Goal: Task Accomplishment & Management: Manage account settings

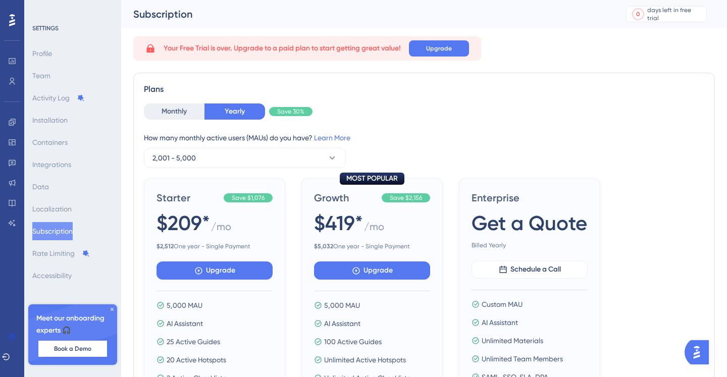
click at [8, 21] on div at bounding box center [12, 20] width 16 height 16
click at [297, 156] on button "2,001 - 5,000" at bounding box center [245, 158] width 202 height 20
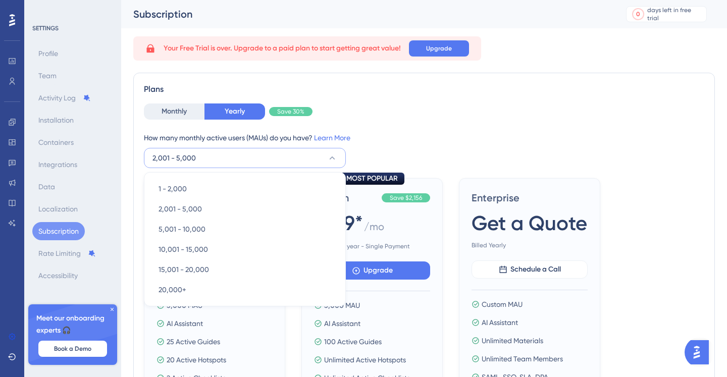
scroll to position [49, 0]
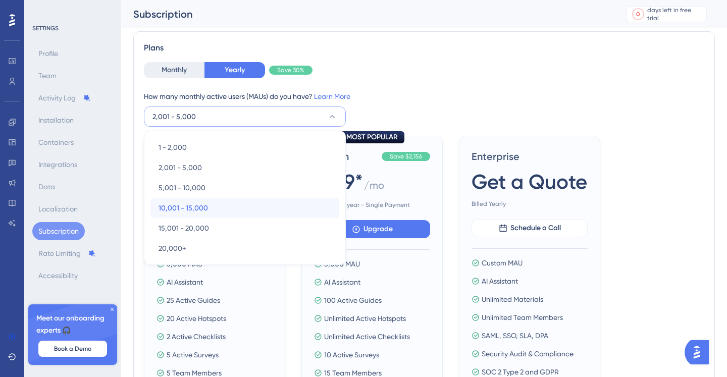
click at [265, 203] on div "10,001 - 15,000 10,001 - 15,000" at bounding box center [245, 208] width 173 height 20
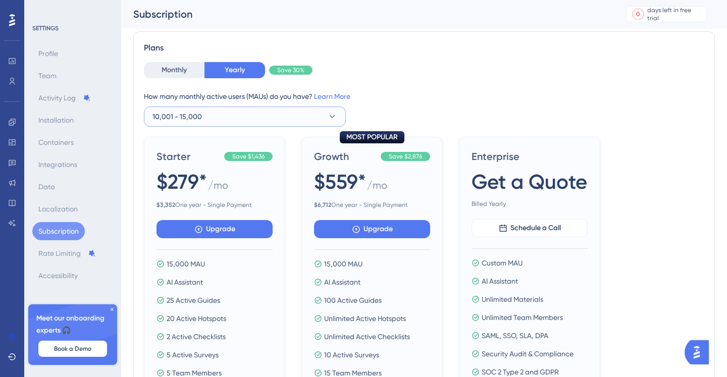
click at [301, 113] on button "10,001 - 15,000" at bounding box center [245, 117] width 202 height 20
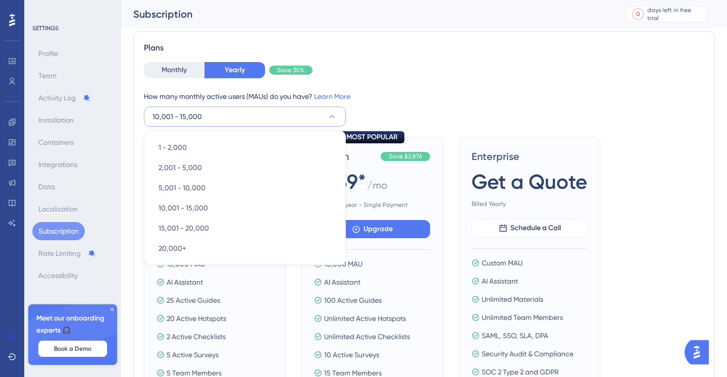
scroll to position [59, 0]
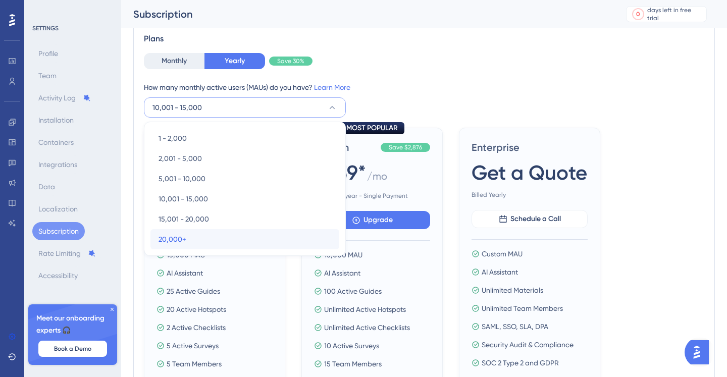
click at [267, 232] on div "20,000+ 20,000+" at bounding box center [245, 239] width 173 height 20
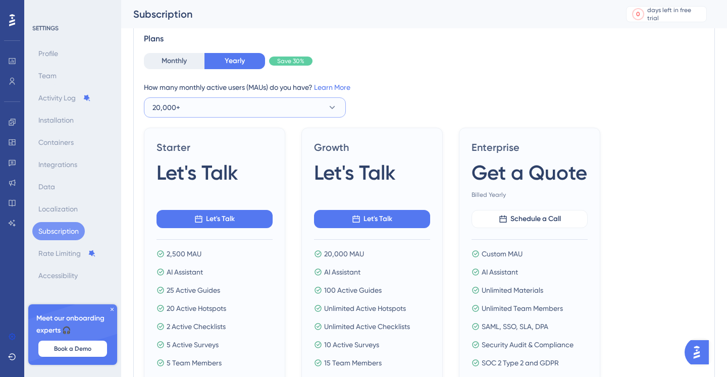
click at [317, 98] on button "20,000+" at bounding box center [245, 107] width 202 height 20
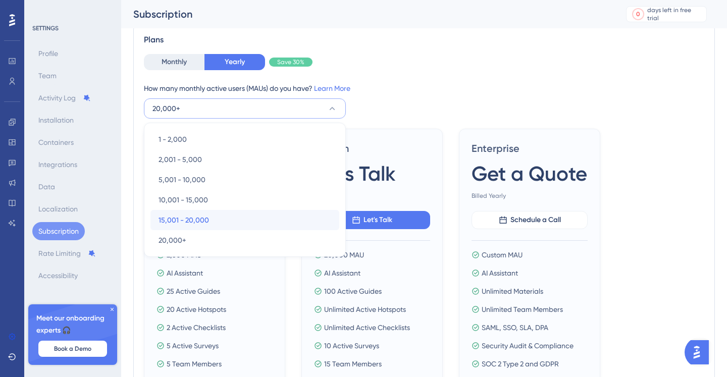
click at [255, 215] on div "15,001 - 20,000 15,001 - 20,000" at bounding box center [245, 220] width 173 height 20
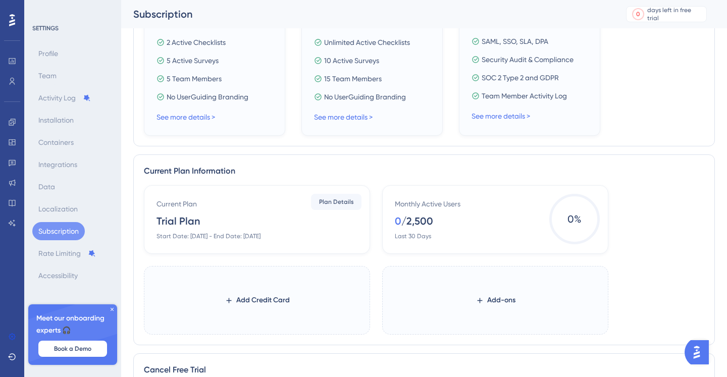
scroll to position [416, 0]
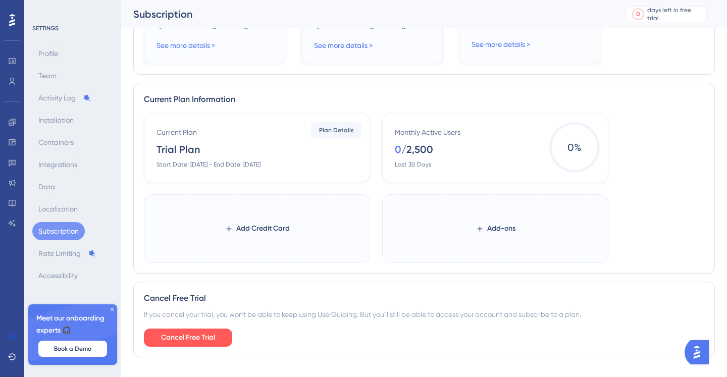
click at [111, 311] on icon at bounding box center [112, 310] width 6 height 6
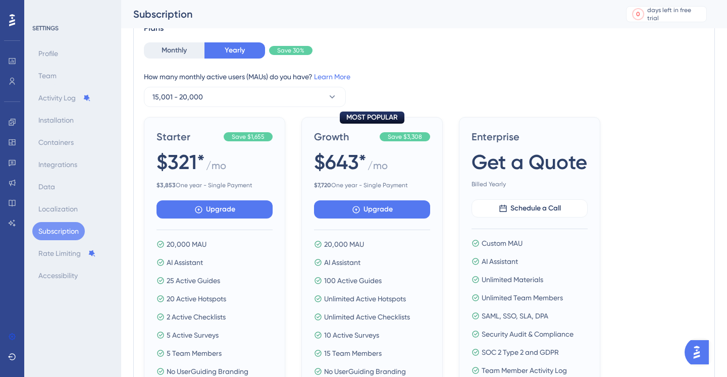
scroll to position [0, 0]
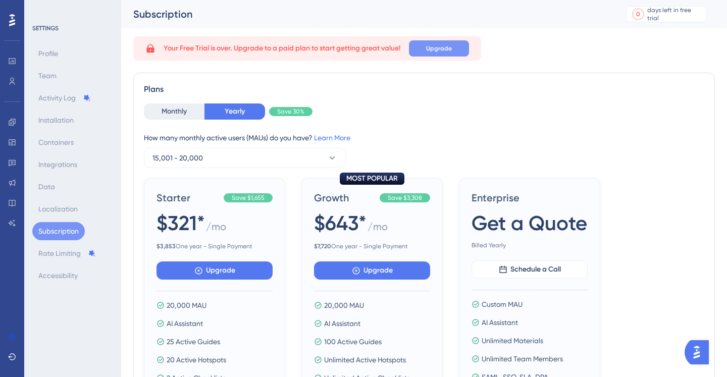
click at [421, 54] on button "Upgrade" at bounding box center [439, 48] width 60 height 16
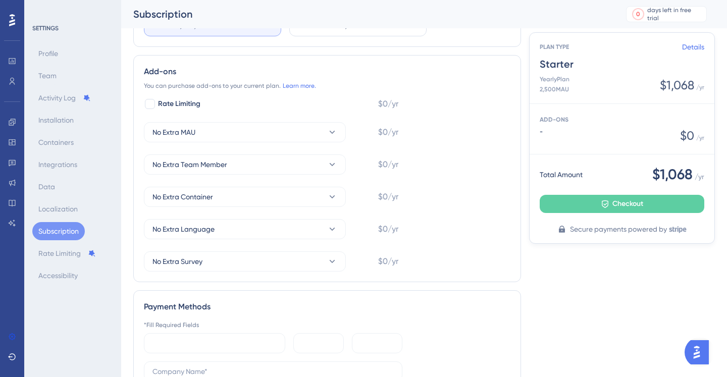
scroll to position [195, 0]
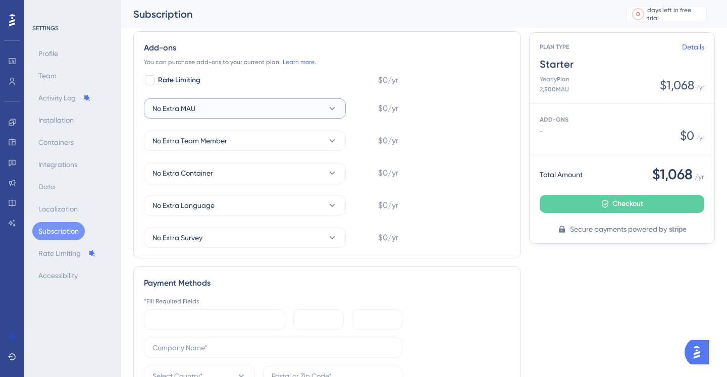
click at [305, 109] on button "No Extra MAU" at bounding box center [245, 108] width 202 height 20
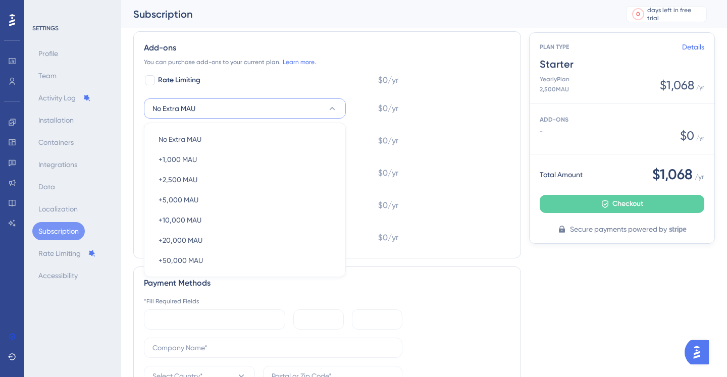
scroll to position [206, 0]
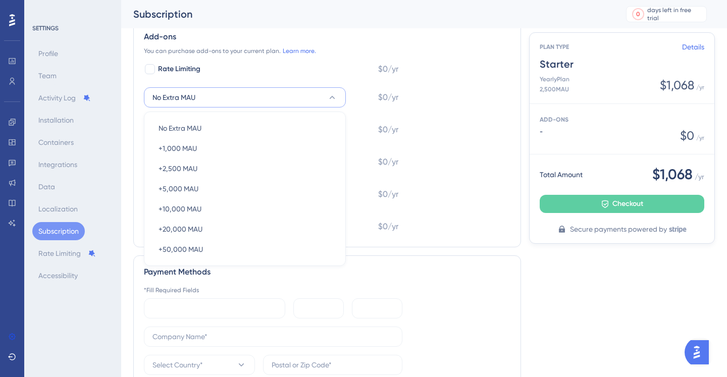
click at [305, 109] on div "Rate Limiting $0/yr No Extra MAU No Extra MAU No Extra MAU +1,000 MAU +1,000 MA…" at bounding box center [271, 150] width 255 height 174
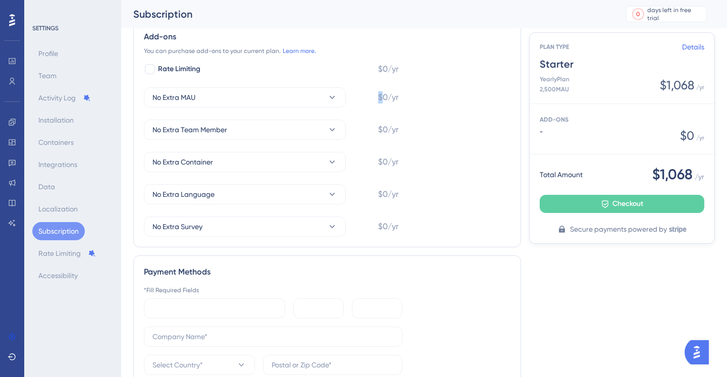
click at [305, 109] on div "Rate Limiting $0/yr No Extra MAU $0/yr No Extra Team Member $0/yr No Extra Cont…" at bounding box center [271, 150] width 255 height 174
click at [279, 102] on button "No Extra MAU" at bounding box center [245, 97] width 202 height 20
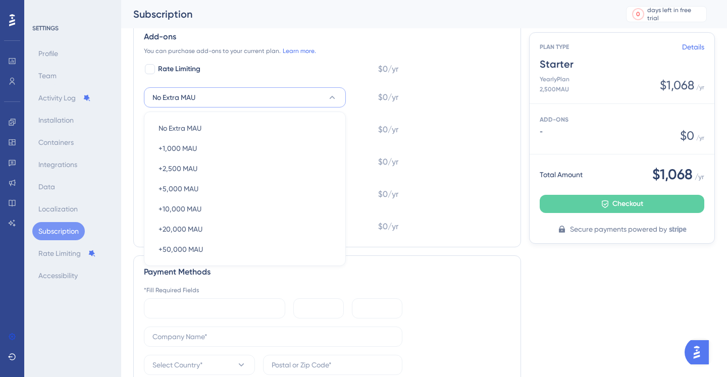
click at [217, 77] on div "Rate Limiting $0/yr No Extra MAU No Extra MAU No Extra MAU +1,000 MAU +1,000 MA…" at bounding box center [271, 150] width 255 height 174
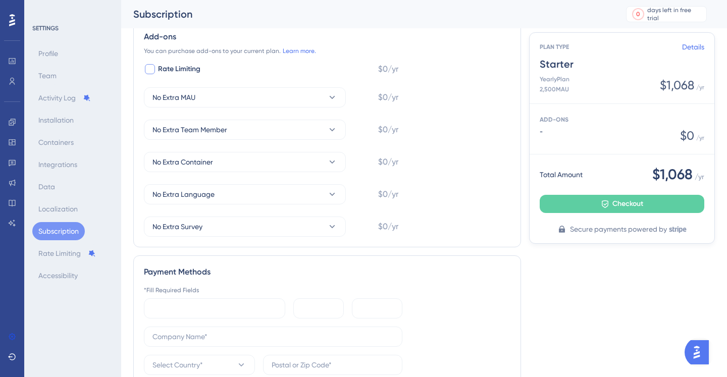
click at [182, 65] on span "Rate Limiting" at bounding box center [179, 69] width 42 height 12
checkbox input "true"
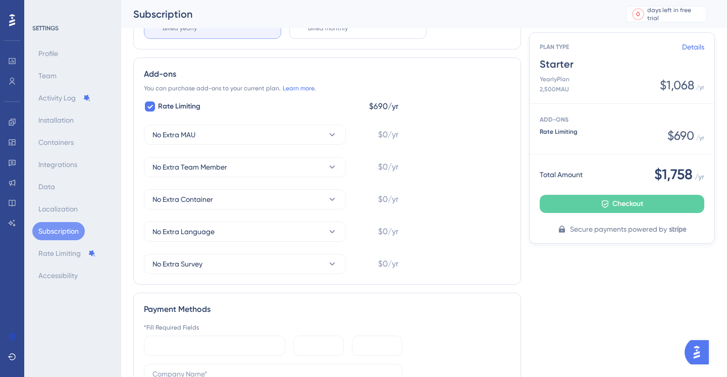
scroll to position [152, 0]
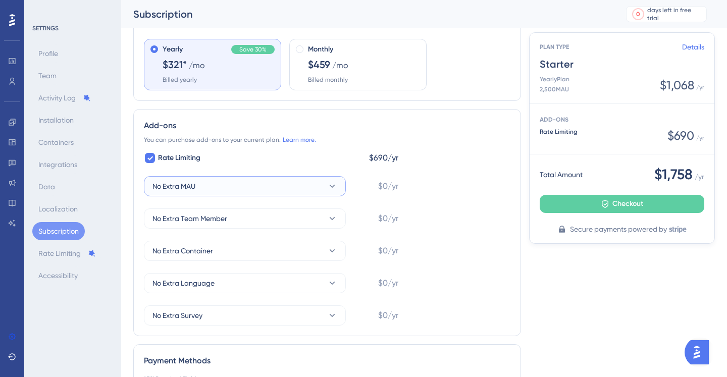
click at [262, 180] on button "No Extra MAU" at bounding box center [245, 186] width 202 height 20
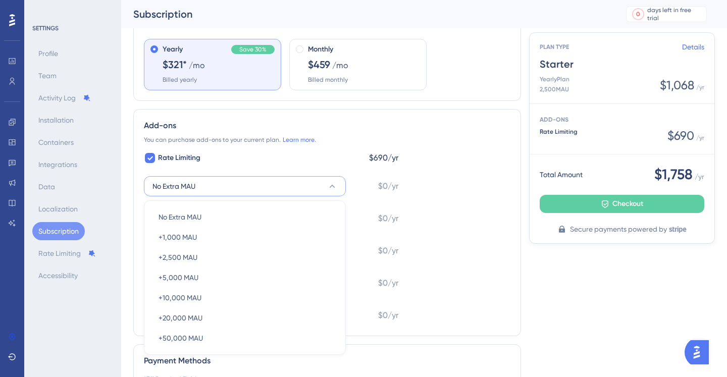
scroll to position [206, 0]
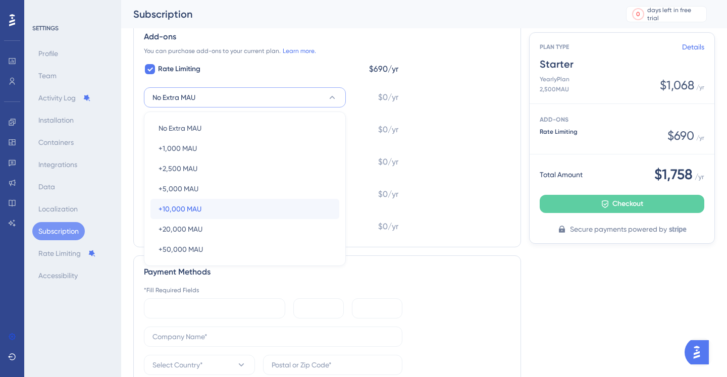
click at [236, 201] on div "+10,000 MAU +10,000 MAU" at bounding box center [245, 209] width 173 height 20
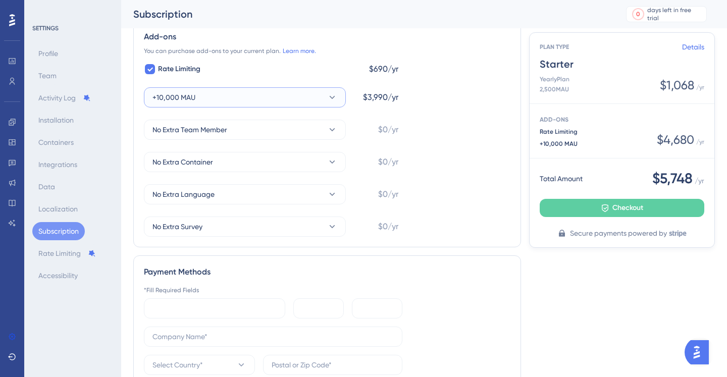
click at [246, 98] on button "+10,000 MAU" at bounding box center [245, 97] width 202 height 20
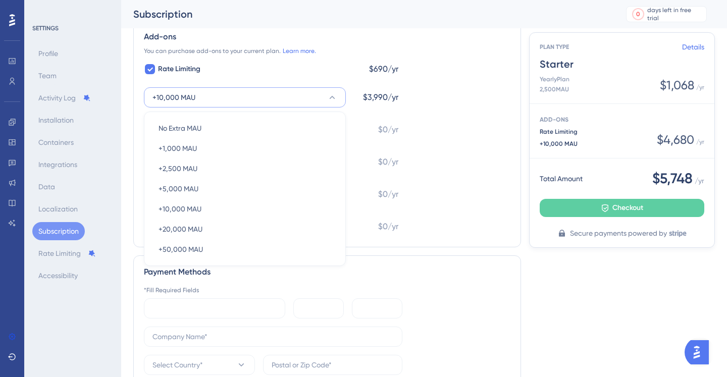
scroll to position [205, 0]
click at [216, 140] on div "+1,000 MAU +1,000 MAU" at bounding box center [245, 149] width 173 height 20
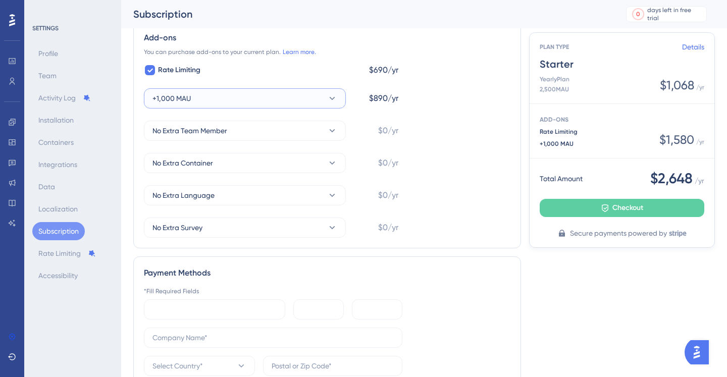
click at [240, 102] on button "+1,000 MAU" at bounding box center [245, 98] width 202 height 20
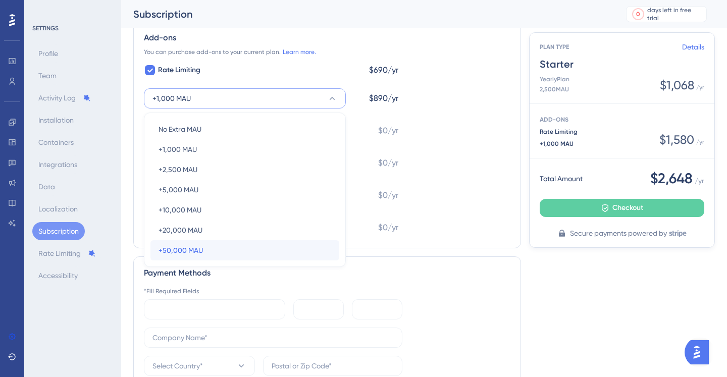
click at [214, 254] on div "+50,000 MAU +50,000 MAU" at bounding box center [245, 250] width 173 height 20
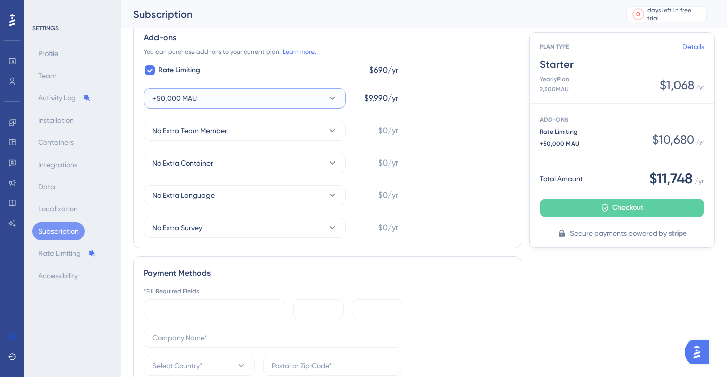
click at [226, 95] on button "+50,000 MAU" at bounding box center [245, 98] width 202 height 20
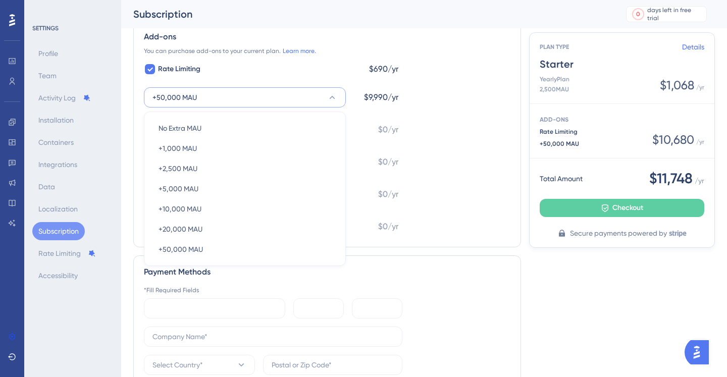
click at [347, 82] on div "Rate Limiting $690/yr +50,000 MAU No Extra MAU No Extra MAU +1,000 MAU +1,000 M…" at bounding box center [271, 150] width 255 height 174
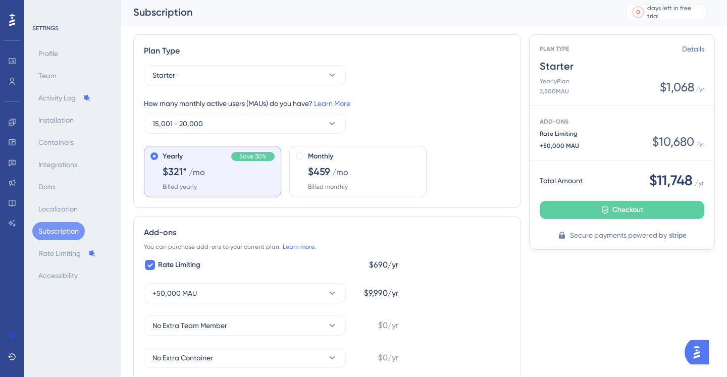
scroll to position [0, 0]
